Goal: Task Accomplishment & Management: Manage account settings

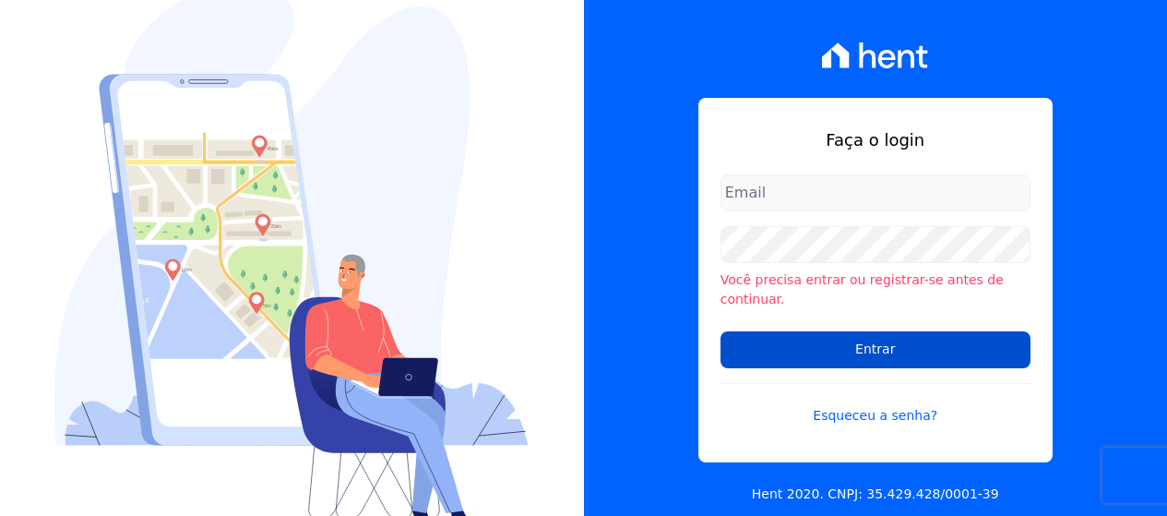
type input "[PERSON_NAME][EMAIL_ADDRESS][DOMAIN_NAME]"
click at [822, 338] on input "Entrar" at bounding box center [875, 349] width 310 height 37
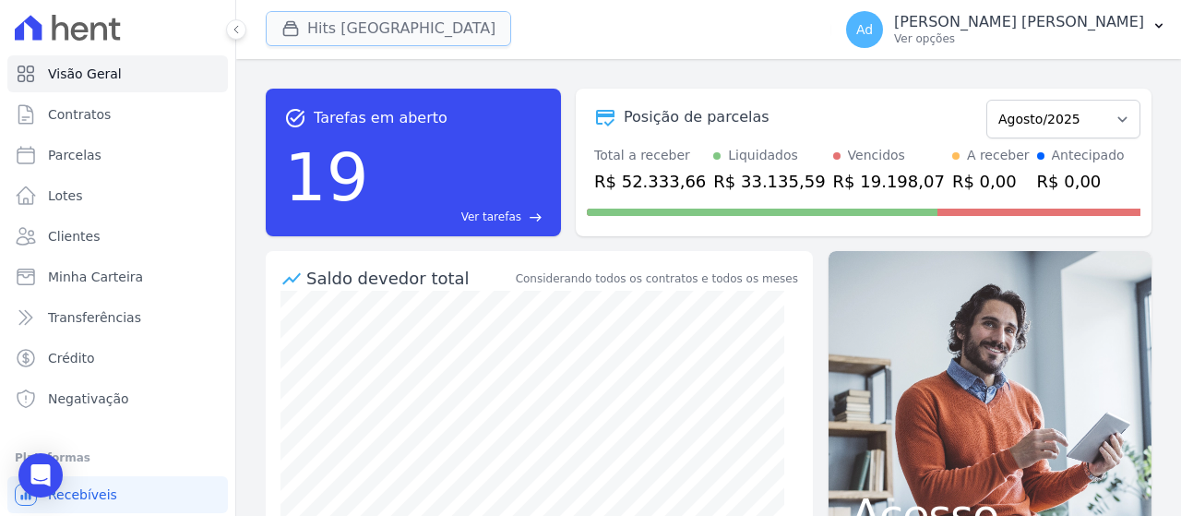
click at [350, 36] on button "Hits [GEOGRAPHIC_DATA]" at bounding box center [388, 28] width 245 height 35
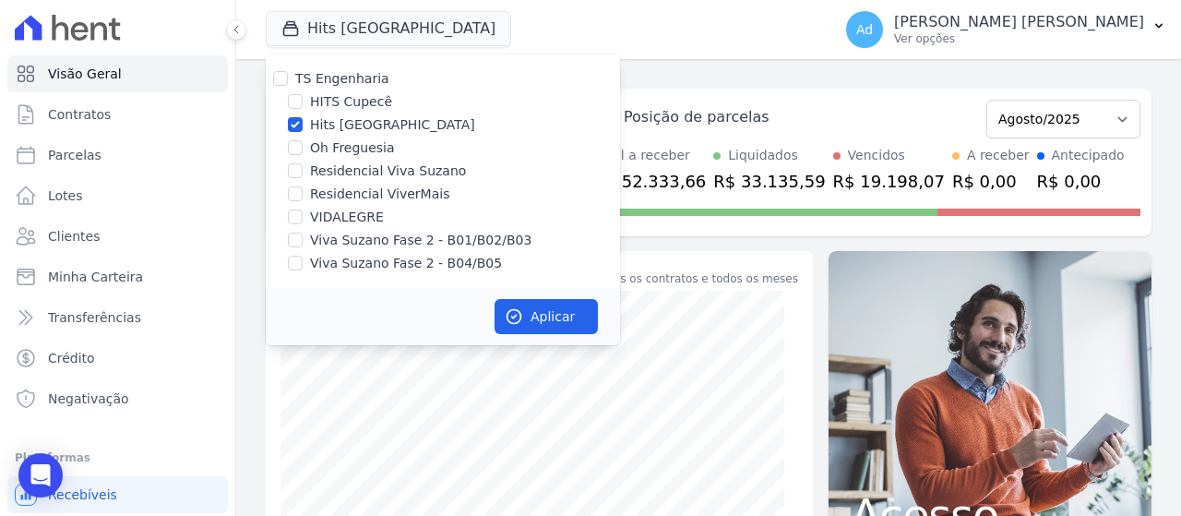
click at [314, 123] on label "Hits [GEOGRAPHIC_DATA]" at bounding box center [392, 124] width 165 height 19
click at [303, 123] on input "Hits Vila Santa Catarina" at bounding box center [295, 124] width 15 height 15
checkbox input "false"
click at [344, 249] on label "Viva Suzano Fase 2 - B01/B02/B03" at bounding box center [420, 240] width 221 height 19
click at [303, 247] on input "Viva Suzano Fase 2 - B01/B02/B03" at bounding box center [295, 239] width 15 height 15
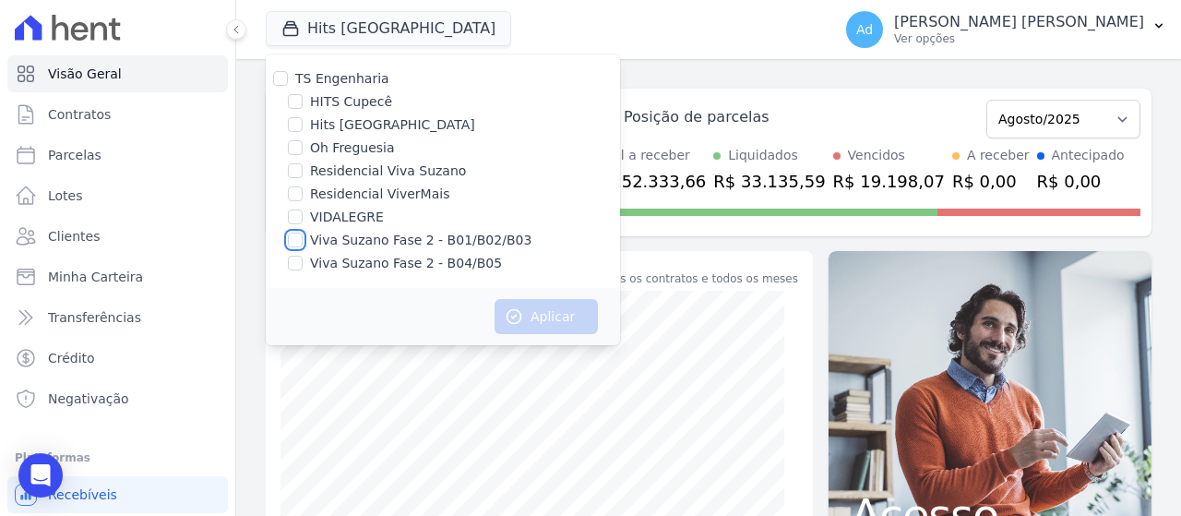
checkbox input "true"
click at [332, 267] on label "Viva Suzano Fase 2 - B04/B05" at bounding box center [406, 263] width 192 height 19
click at [303, 267] on input "Viva Suzano Fase 2 - B04/B05" at bounding box center [295, 262] width 15 height 15
checkbox input "true"
click at [374, 164] on label "Residencial Viva Suzano" at bounding box center [388, 170] width 156 height 19
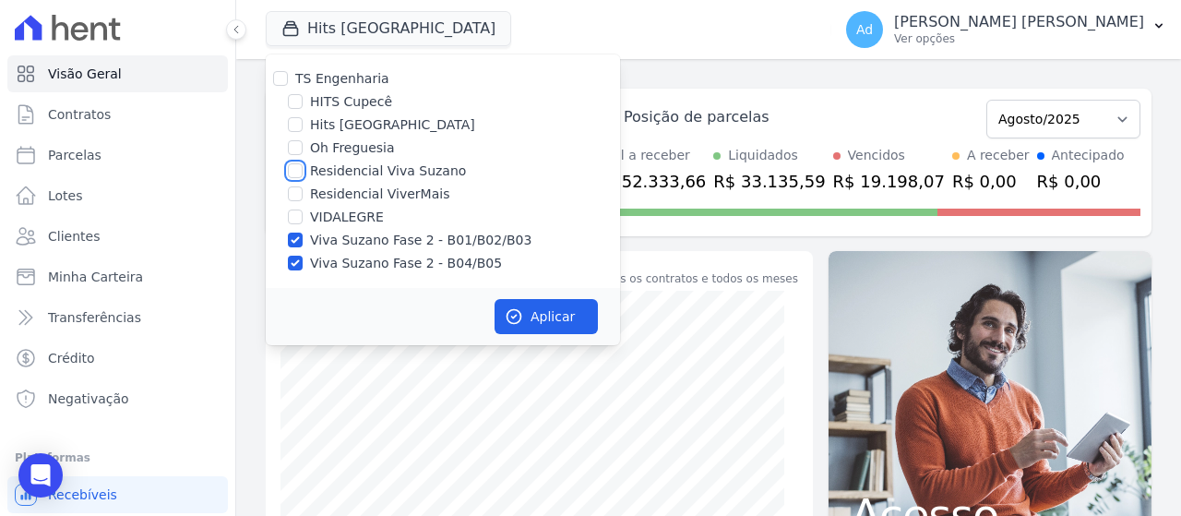
click at [303, 164] on input "Residencial Viva Suzano" at bounding box center [295, 170] width 15 height 15
checkbox input "true"
click at [534, 313] on button "Aplicar" at bounding box center [545, 316] width 103 height 35
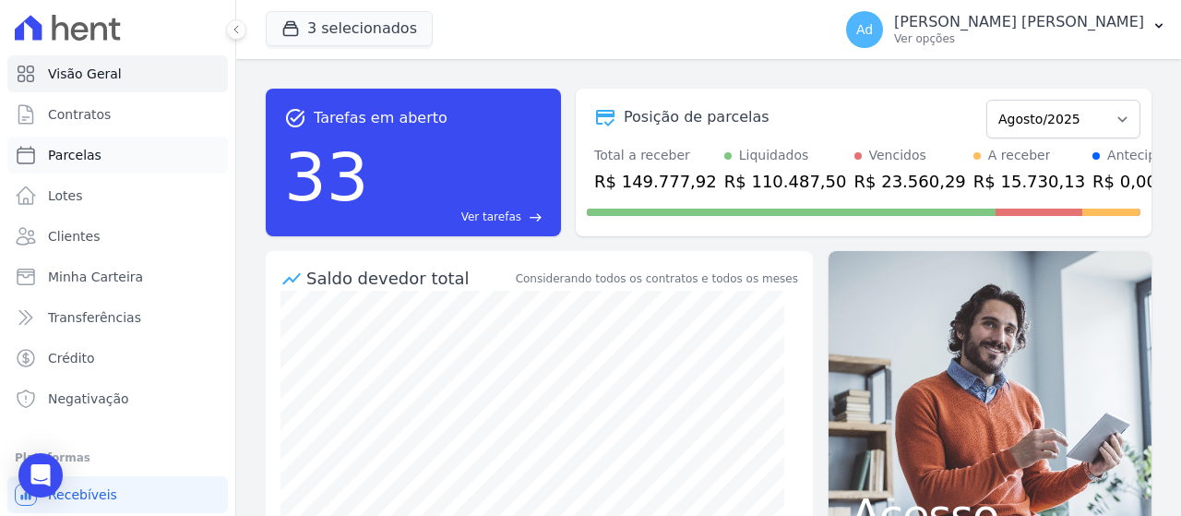
click at [110, 155] on link "Parcelas" at bounding box center [117, 154] width 220 height 37
select select
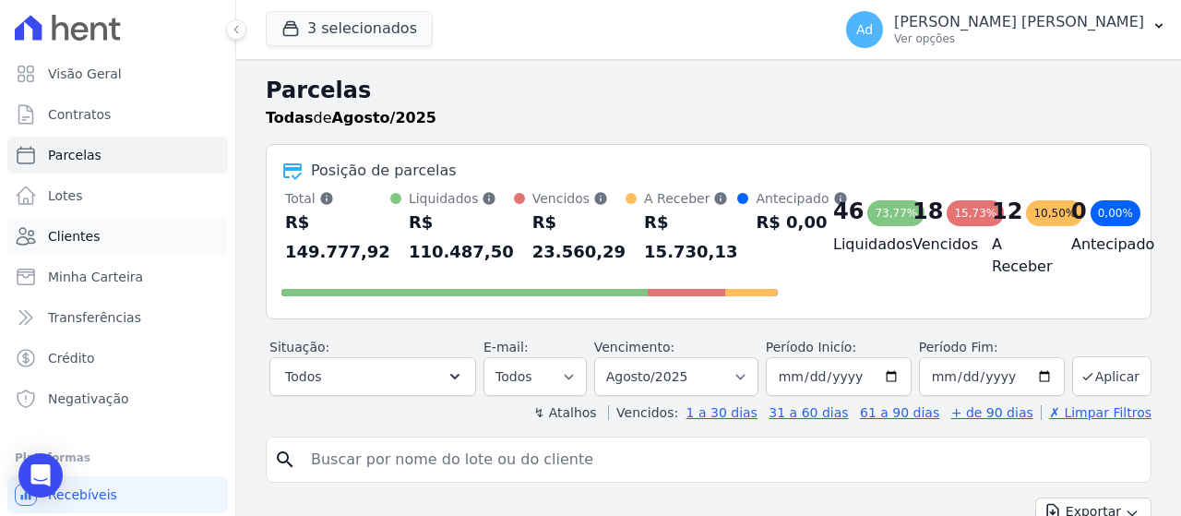
click at [90, 240] on span "Clientes" at bounding box center [74, 236] width 52 height 18
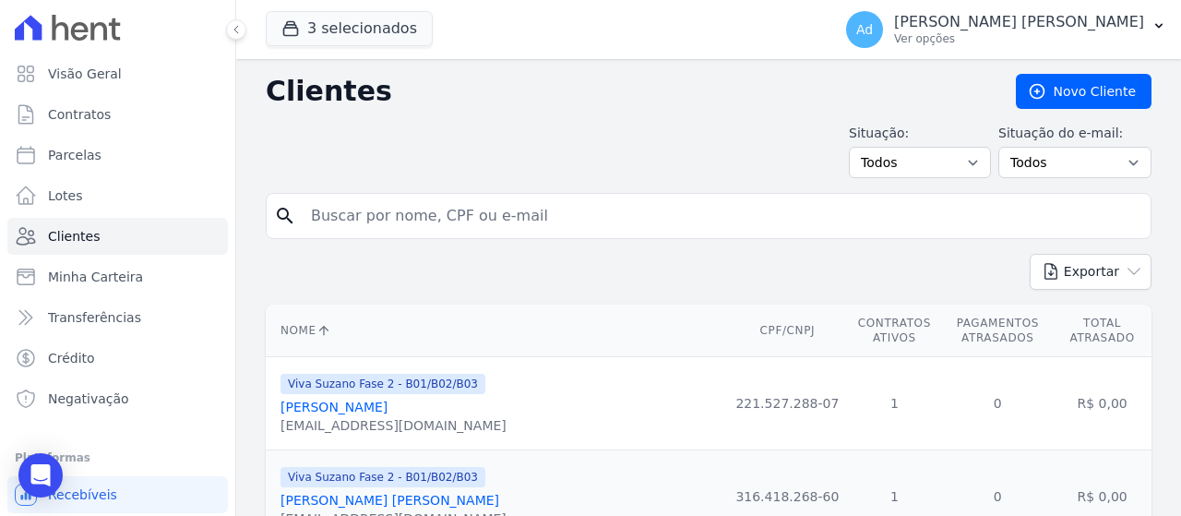
click at [540, 223] on input "search" at bounding box center [721, 215] width 843 height 37
type input "taina"
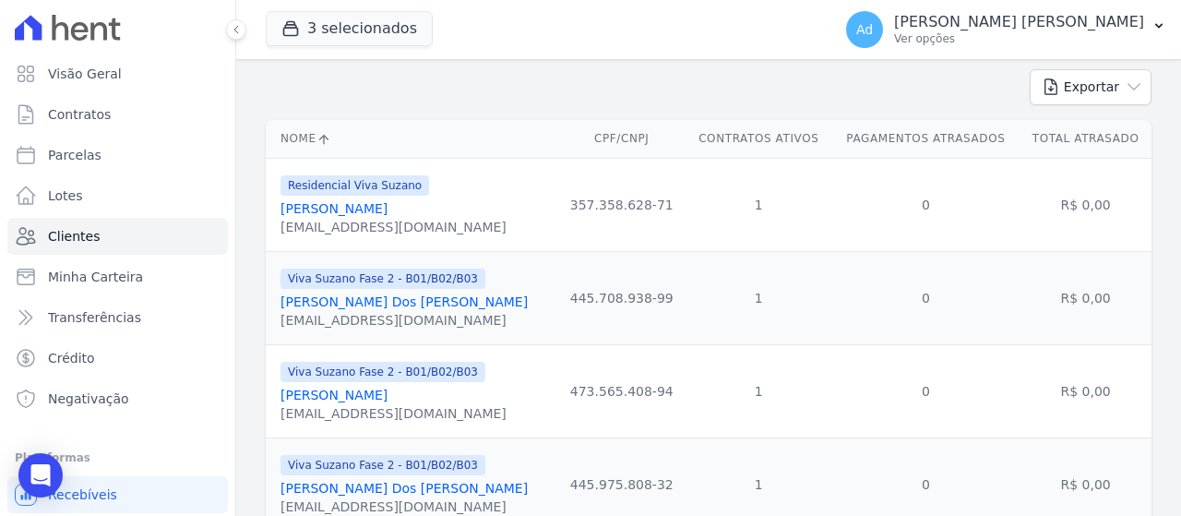
scroll to position [257, 0]
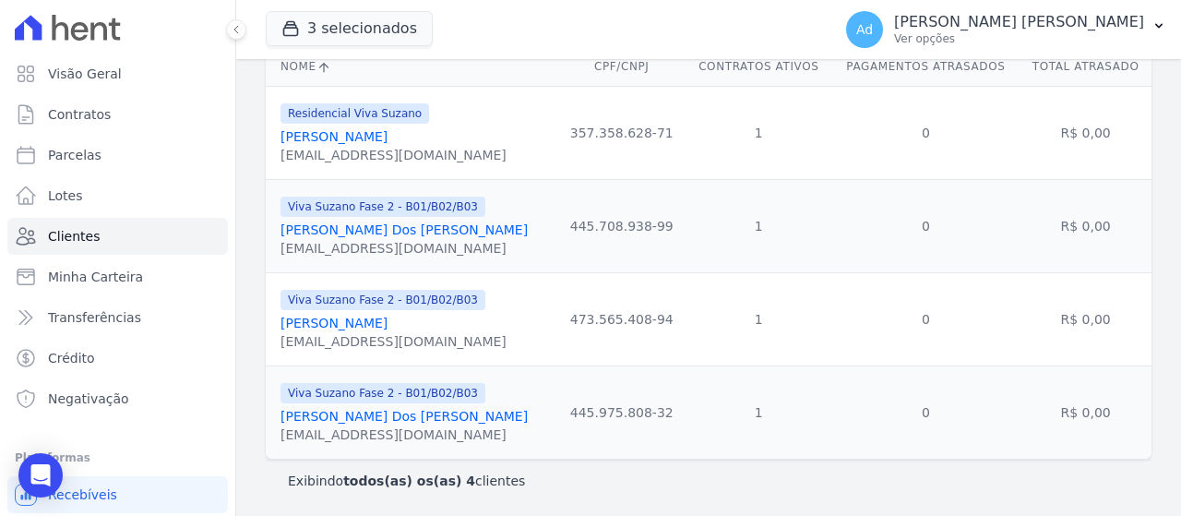
click at [381, 413] on link "Taina Santana Dos Santos" at bounding box center [403, 416] width 247 height 15
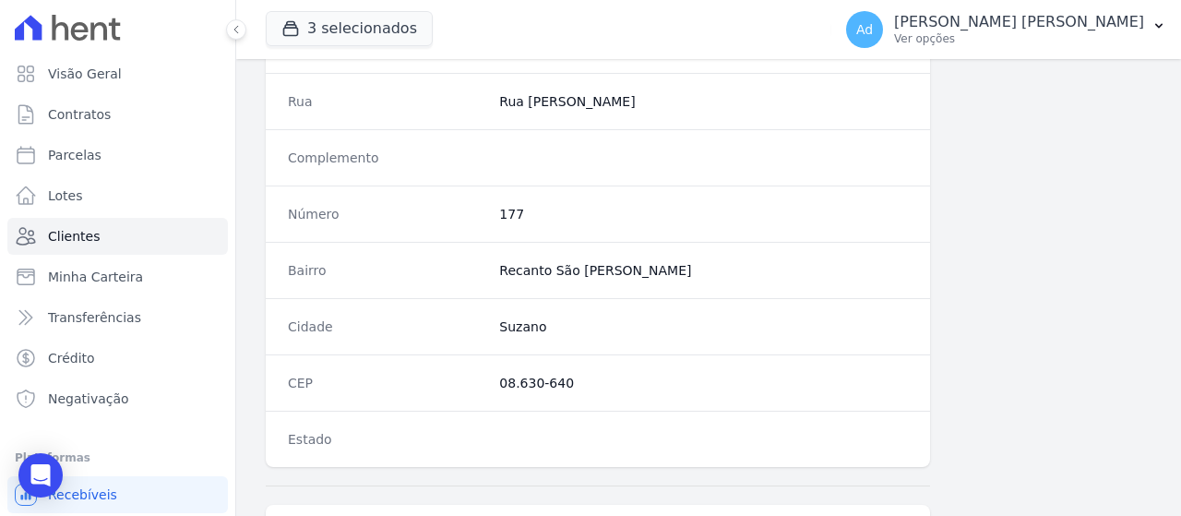
scroll to position [1225, 0]
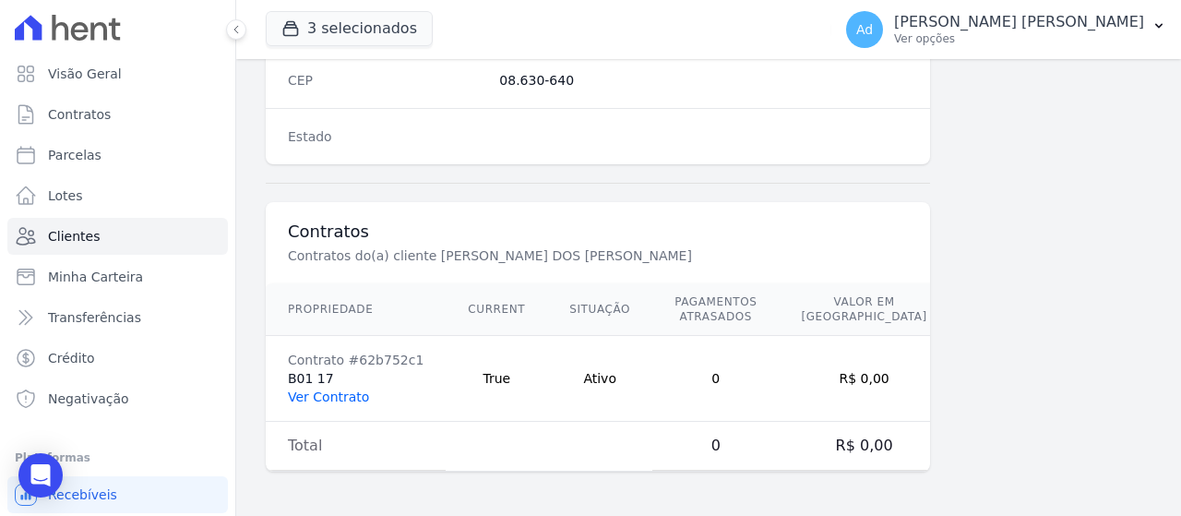
click at [326, 398] on link "Ver Contrato" at bounding box center [328, 396] width 81 height 15
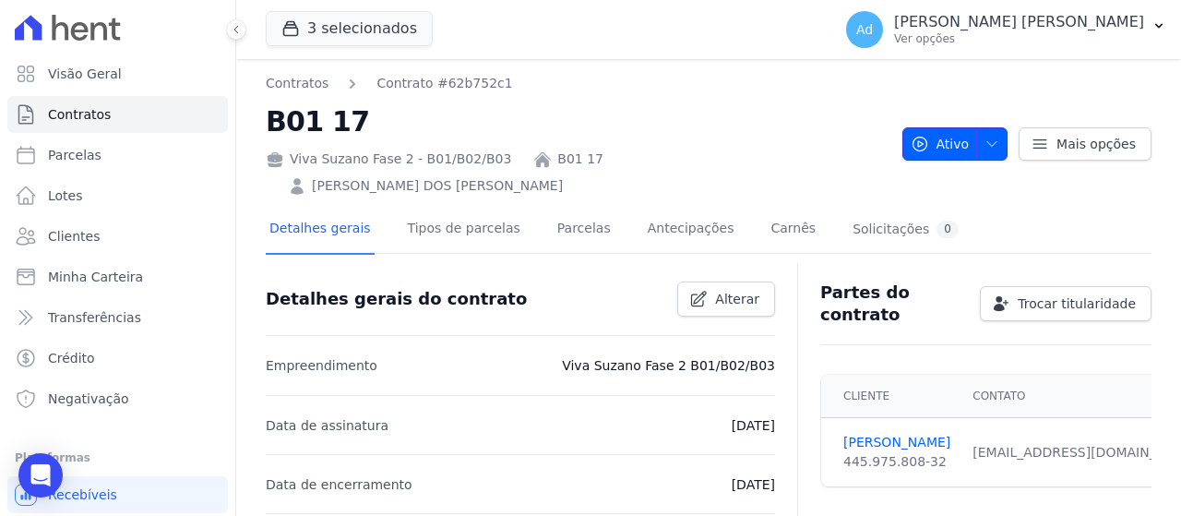
click at [983, 145] on span "button" at bounding box center [987, 144] width 23 height 30
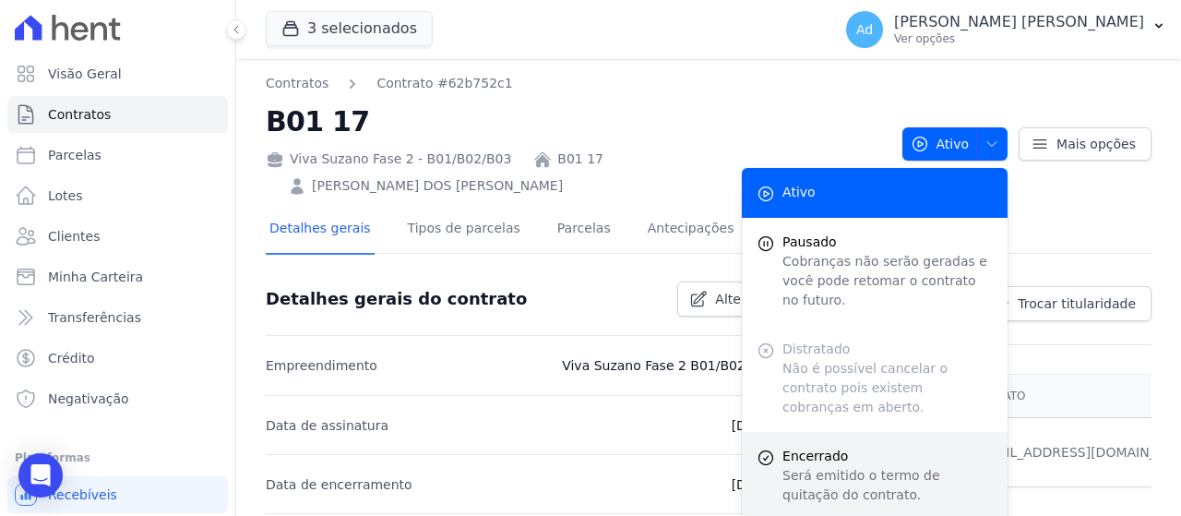
click at [800, 466] on p "Será emitido o termo de quitação do contrato." at bounding box center [887, 485] width 210 height 39
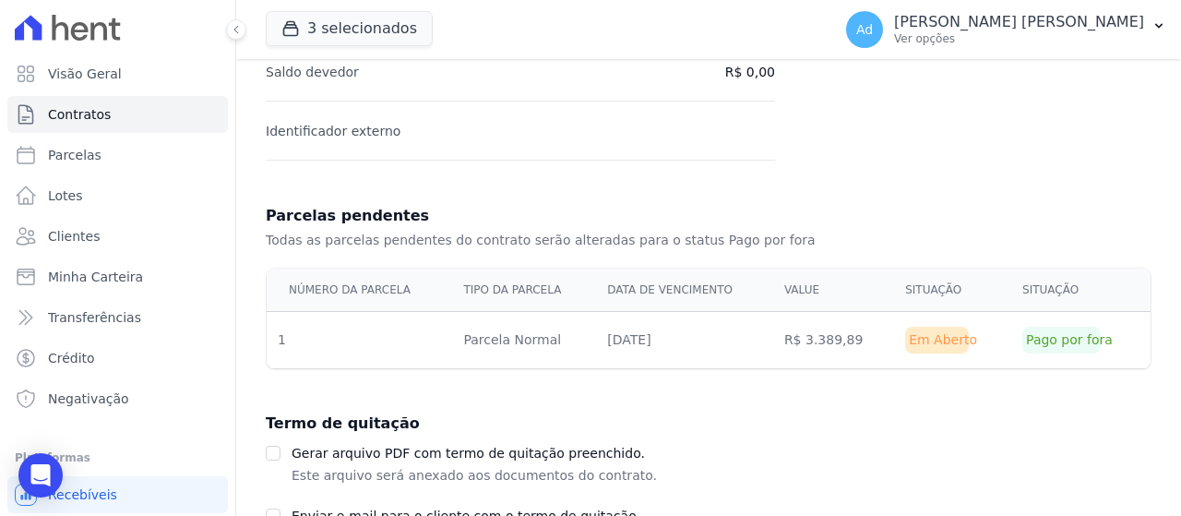
scroll to position [564, 0]
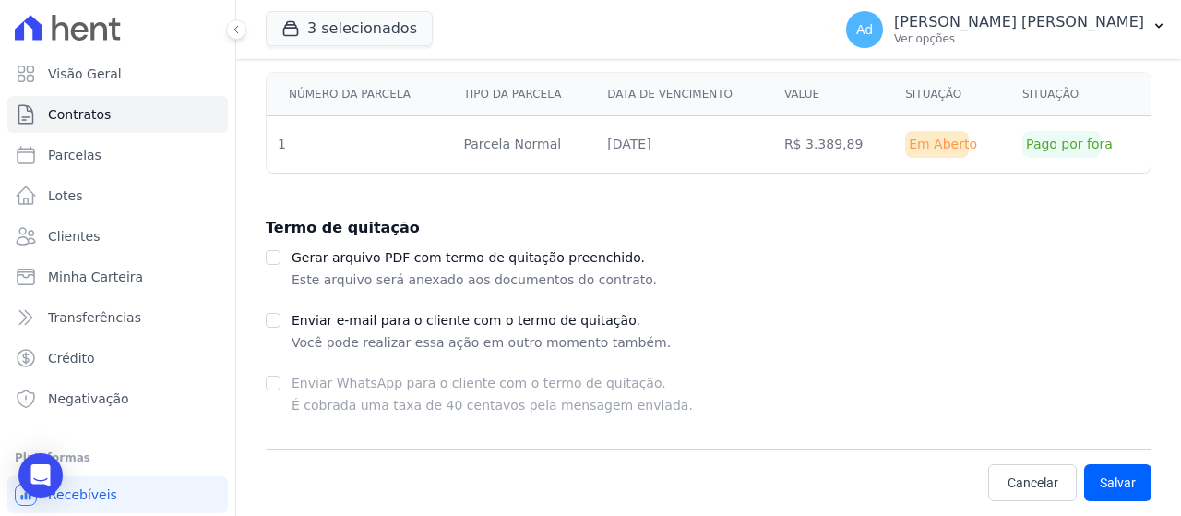
click at [326, 268] on p "Este arquivo será anexado aos documentos do contrato." at bounding box center [473, 279] width 365 height 22
click at [270, 259] on input "checkbox" at bounding box center [273, 257] width 15 height 15
checkbox input "true"
click at [273, 326] on input "checkbox" at bounding box center [273, 320] width 15 height 15
checkbox input "true"
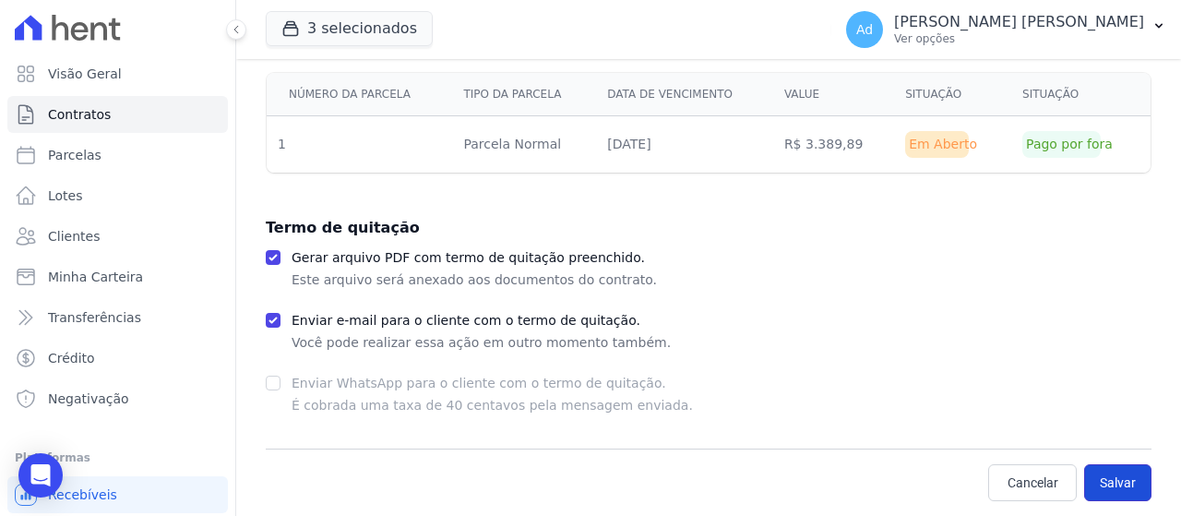
click at [1118, 490] on button "Salvar" at bounding box center [1117, 482] width 67 height 37
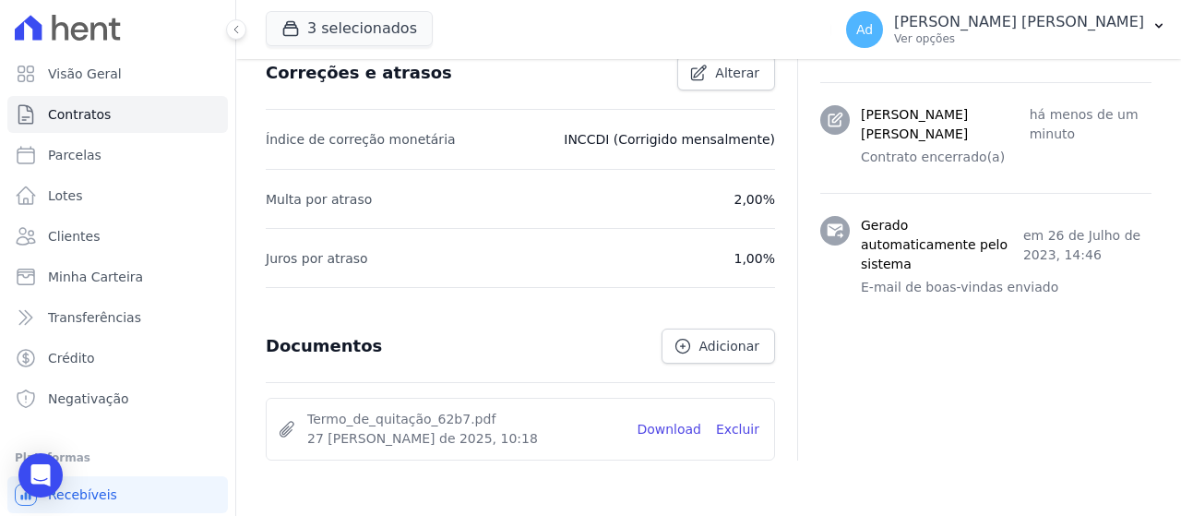
scroll to position [808, 0]
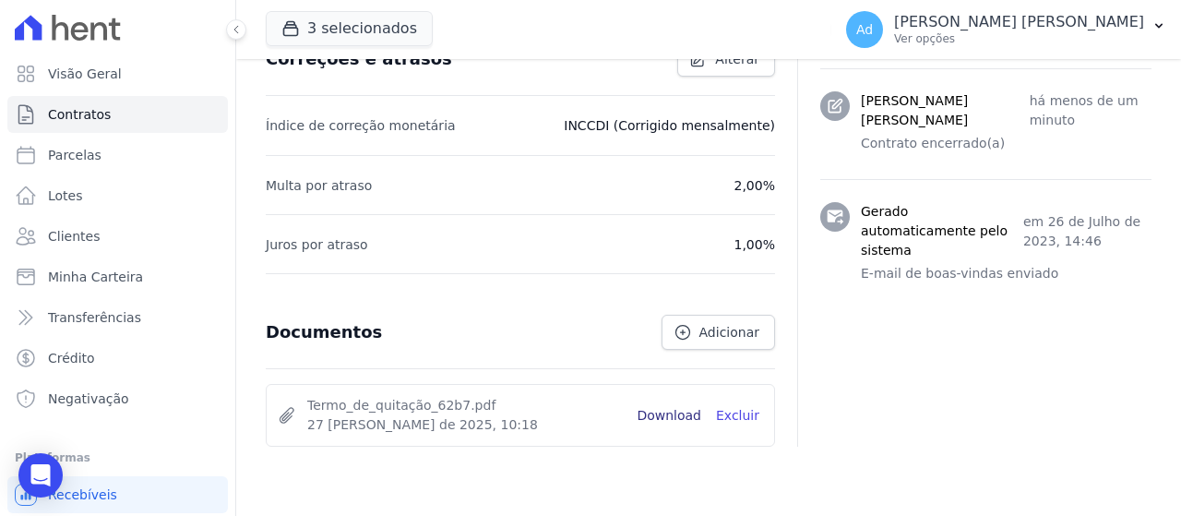
click at [679, 406] on link "Download" at bounding box center [668, 415] width 65 height 19
